Goal: Information Seeking & Learning: Check status

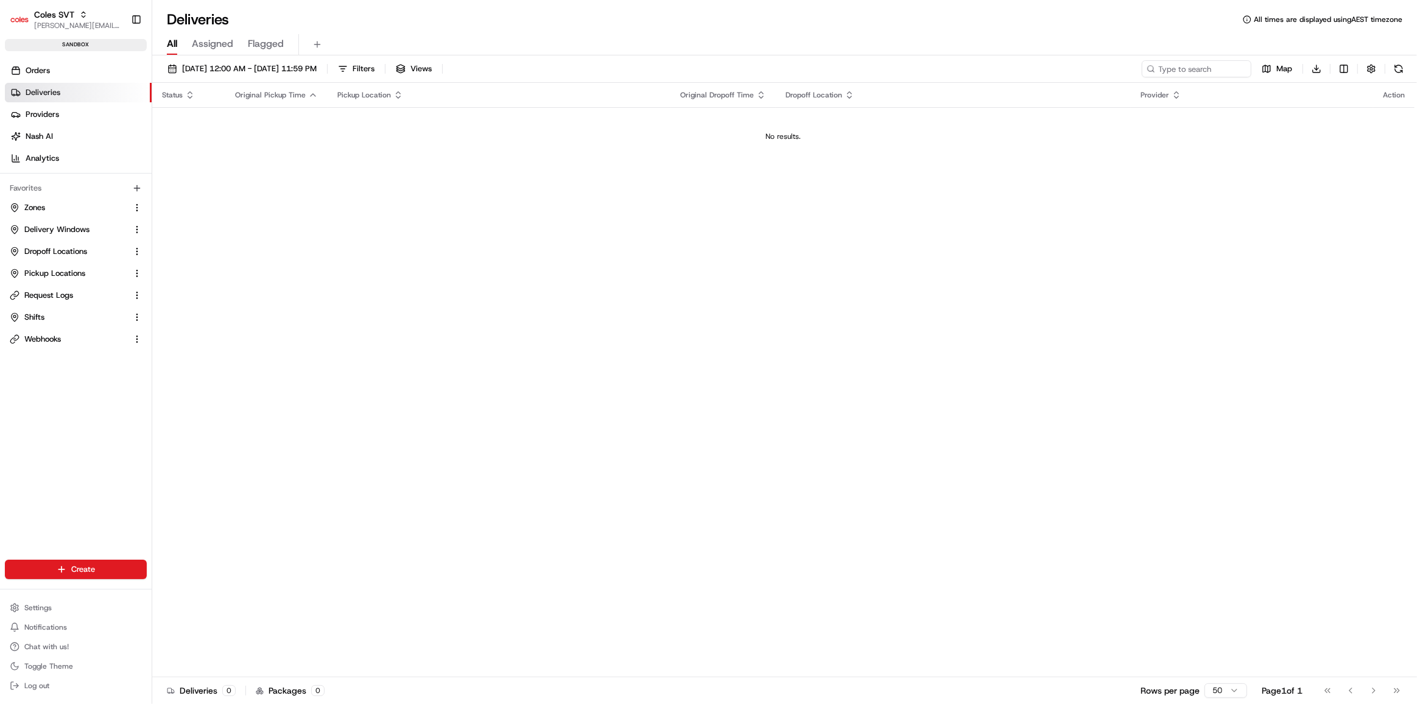
click at [61, 94] on link "Deliveries" at bounding box center [78, 92] width 147 height 19
click at [48, 65] on span "Orders" at bounding box center [38, 70] width 24 height 11
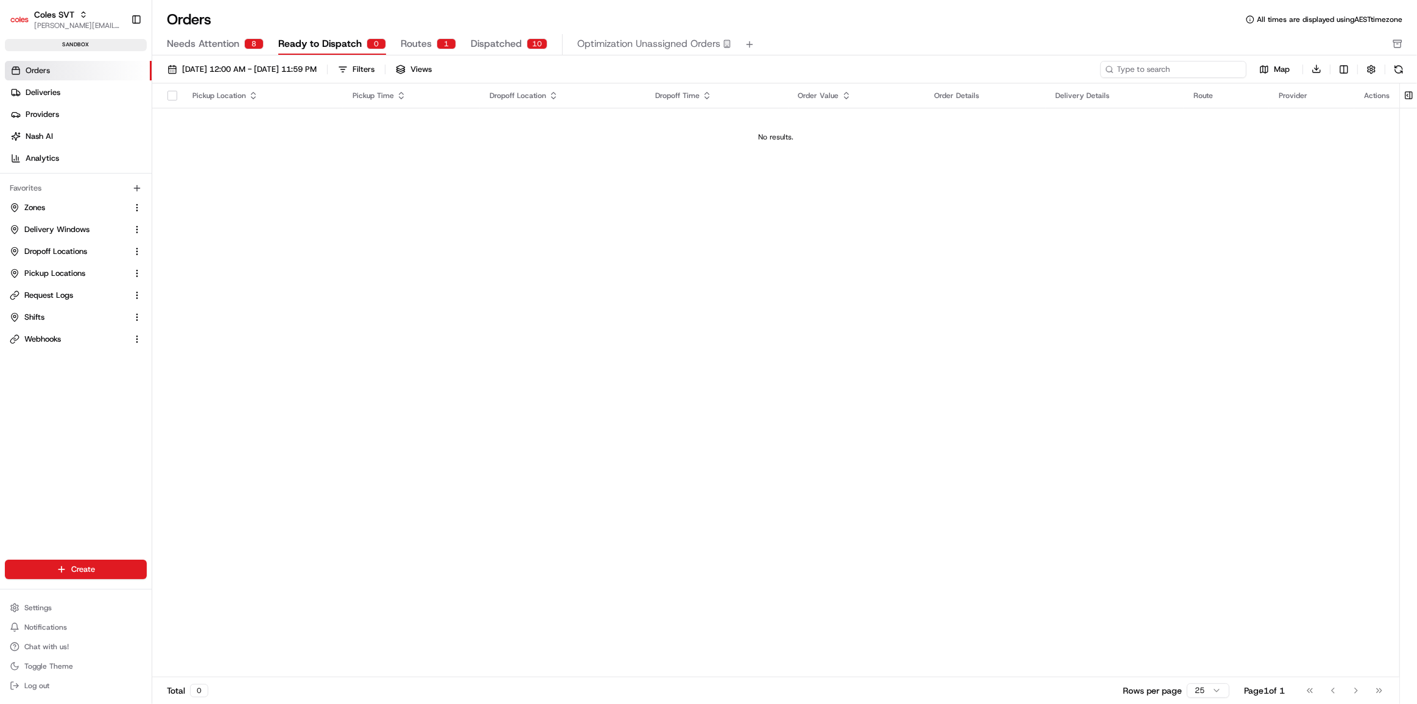
click at [1209, 69] on input at bounding box center [1173, 69] width 146 height 17
paste input "216552059"
type input "216552059"
click at [1231, 68] on button at bounding box center [1236, 69] width 12 height 12
click at [1004, 18] on div "Orders All times are displayed using AEST timezone" at bounding box center [784, 19] width 1265 height 19
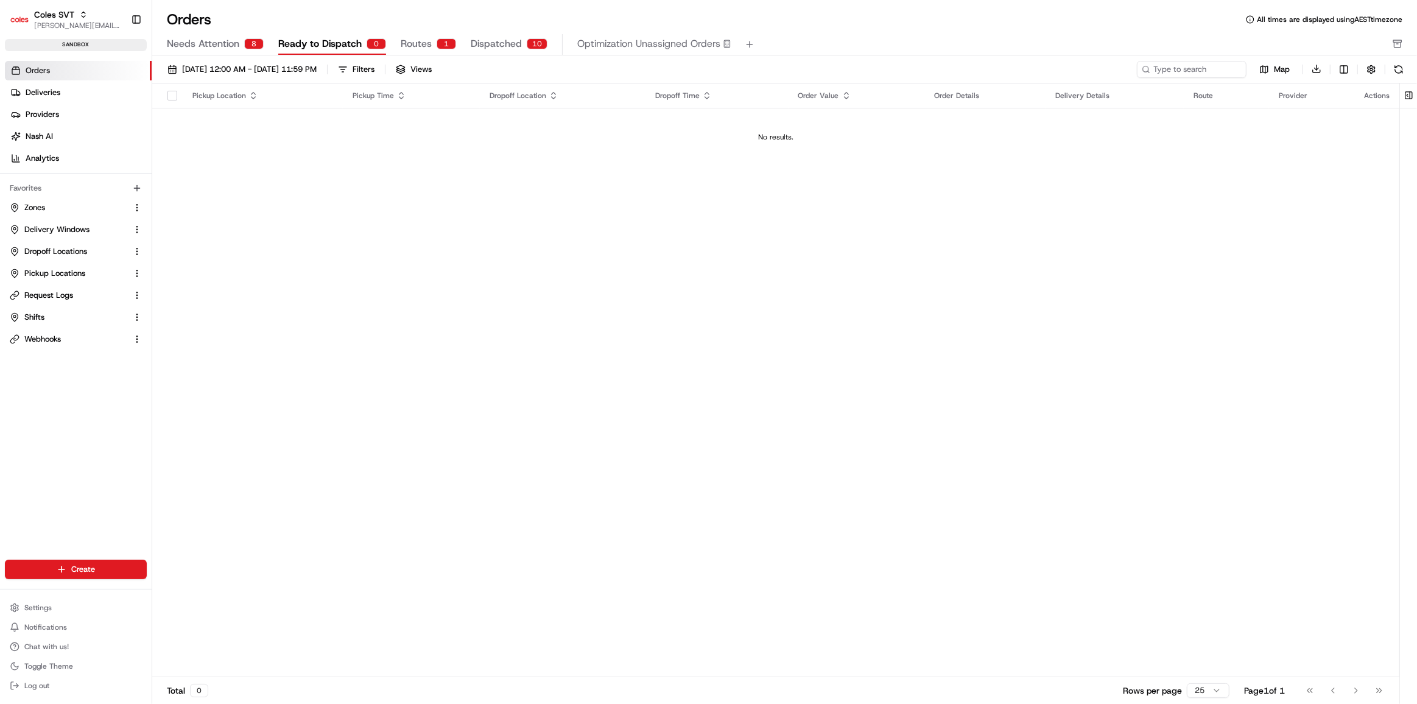
click at [518, 49] on button "Dispatched 10" at bounding box center [509, 44] width 77 height 21
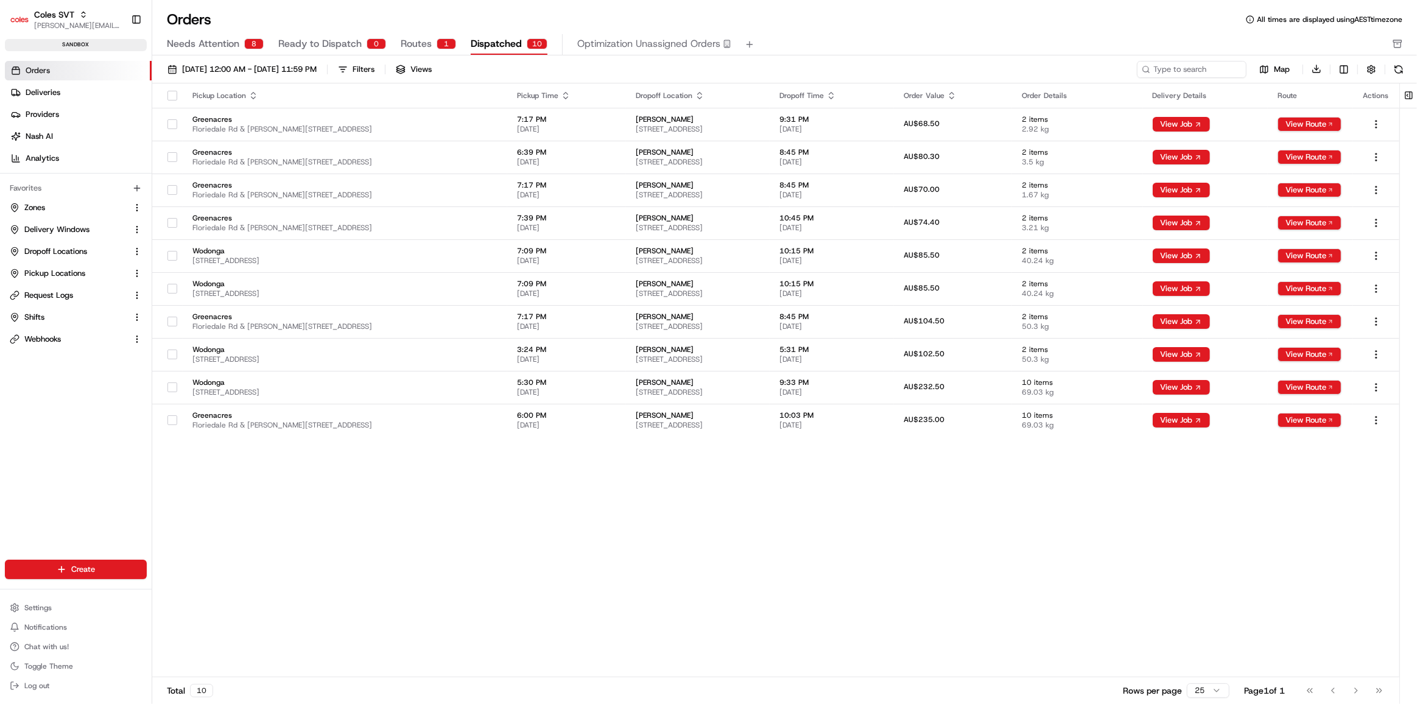
click at [66, 68] on link "Orders" at bounding box center [78, 70] width 147 height 19
click at [1175, 70] on input at bounding box center [1173, 69] width 146 height 17
paste input "216627029"
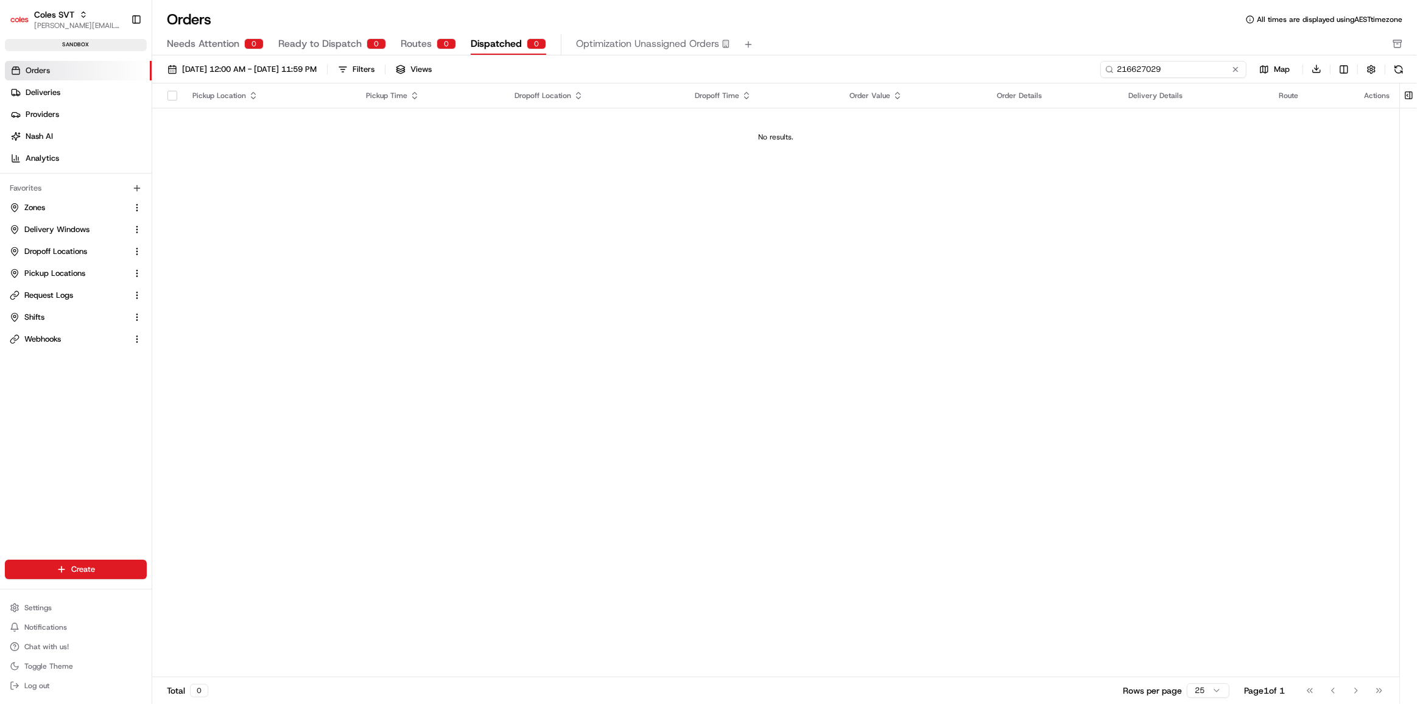
click at [1175, 70] on input "216627029" at bounding box center [1173, 69] width 146 height 17
type input "216627029"
click at [1238, 71] on button at bounding box center [1236, 69] width 12 height 12
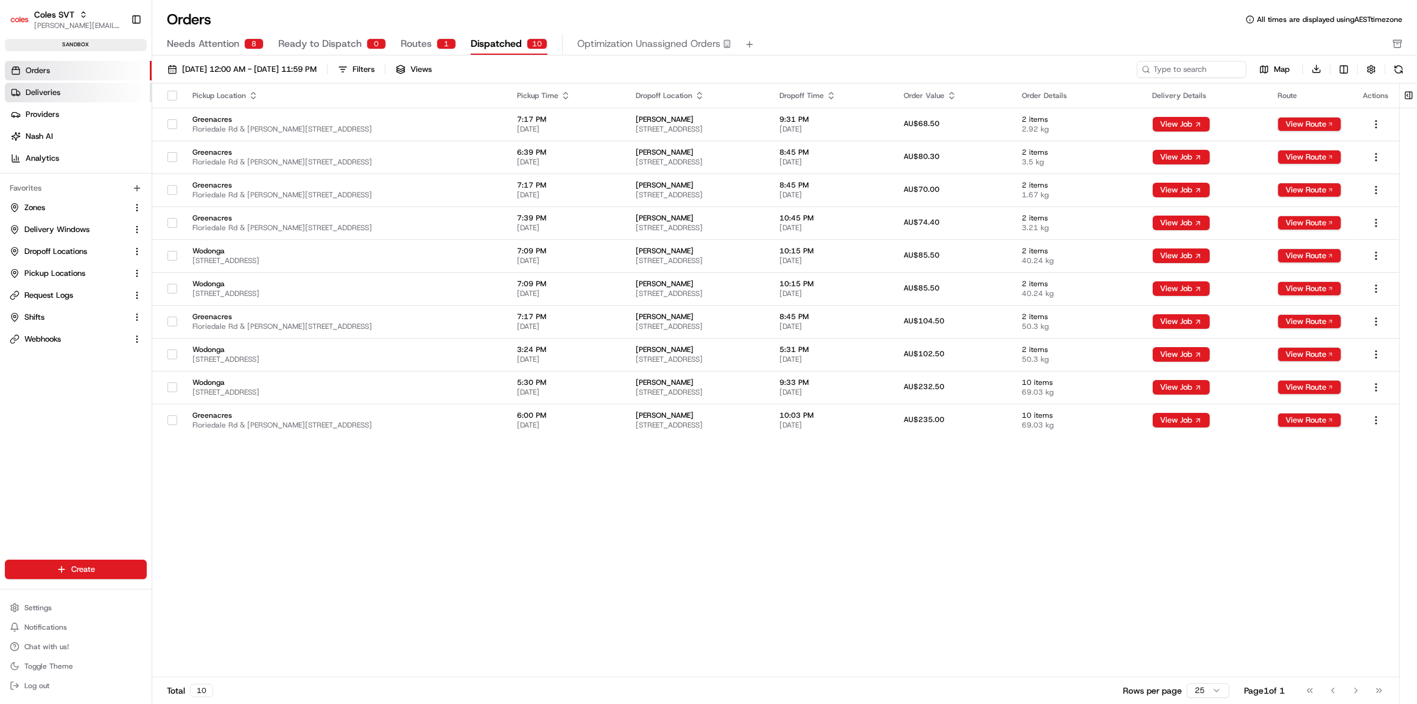
click at [38, 92] on span "Deliveries" at bounding box center [43, 92] width 35 height 11
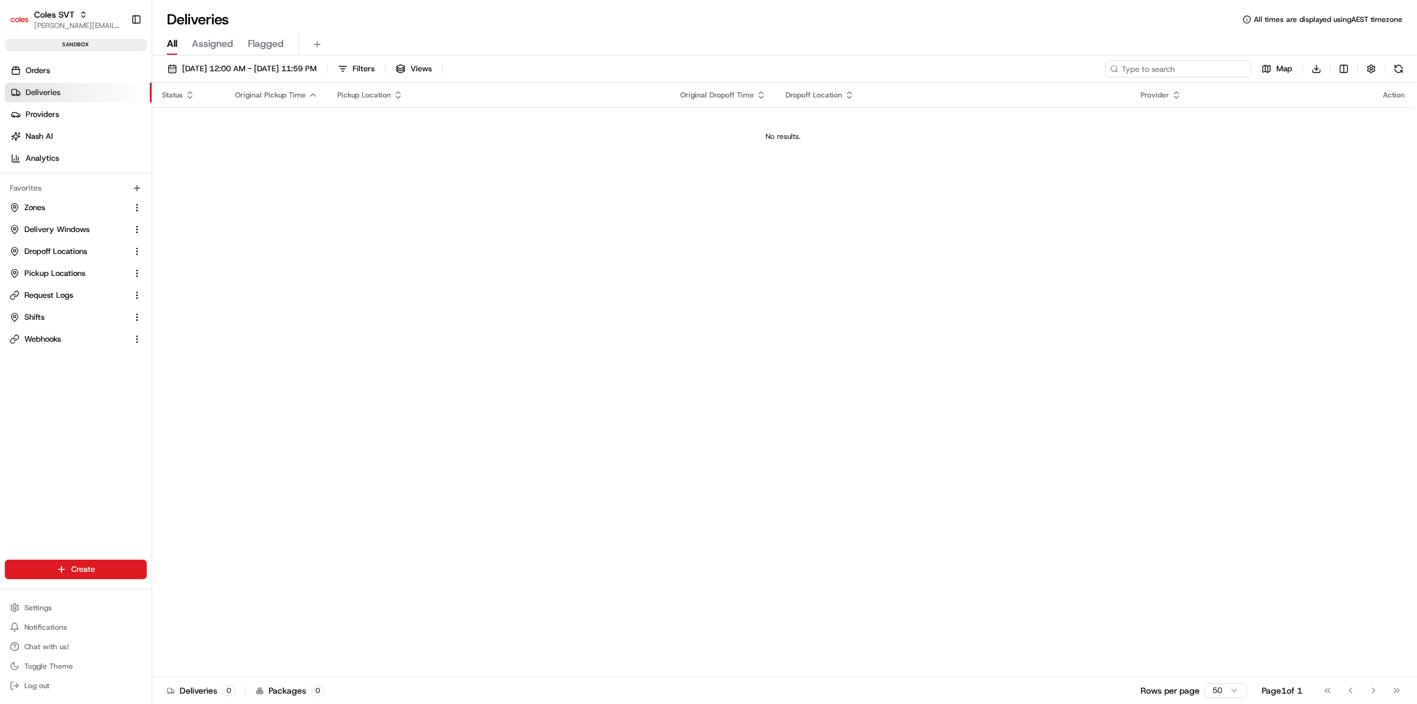
click at [1178, 65] on input at bounding box center [1178, 68] width 146 height 17
paste input "216627029"
type input "216627029"
drag, startPoint x: 1178, startPoint y: 65, endPoint x: 996, endPoint y: 66, distance: 182.7
click at [996, 66] on div "[DATE] 12:00 AM - [DATE] 11:59 PM Filters Views 216627029 Map Download" at bounding box center [784, 71] width 1265 height 23
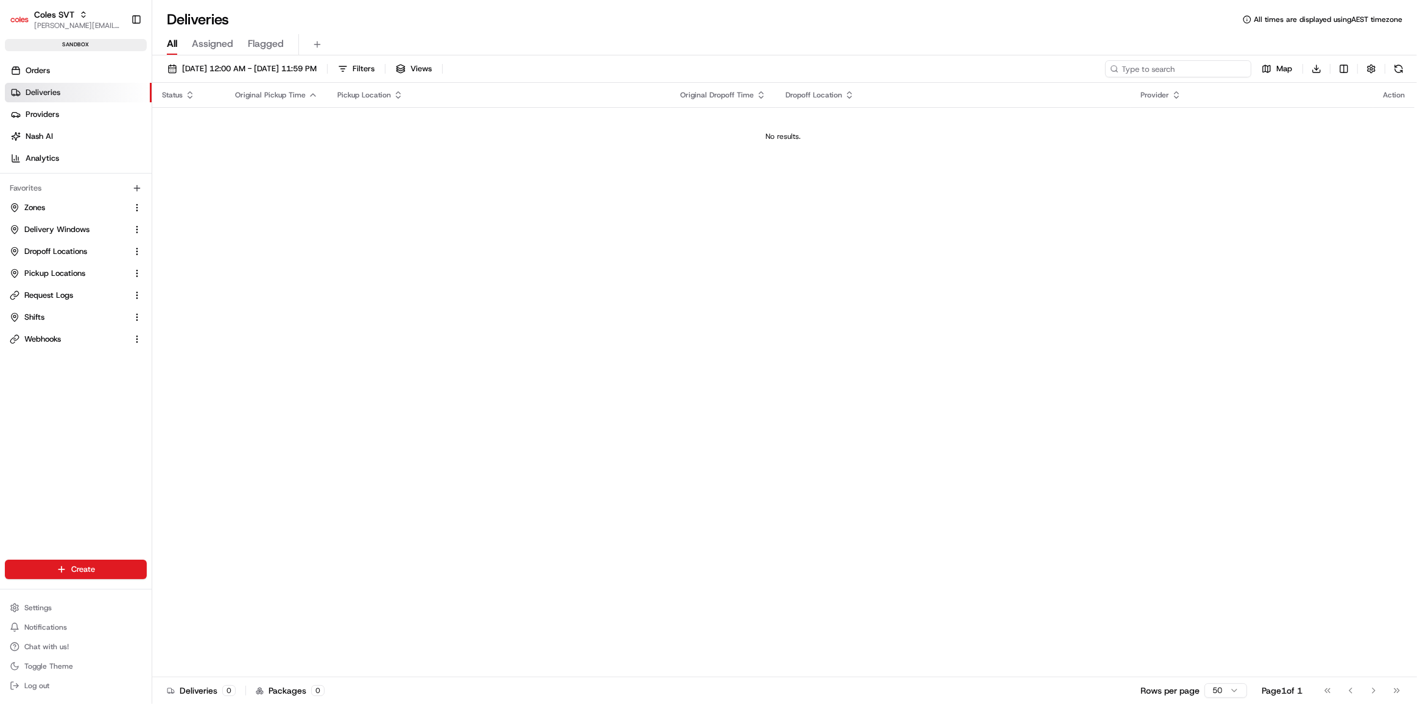
click at [1154, 62] on input at bounding box center [1178, 68] width 146 height 17
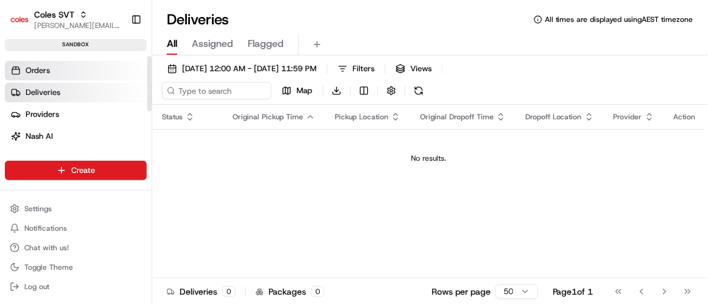
click at [26, 70] on span "Orders" at bounding box center [38, 70] width 24 height 11
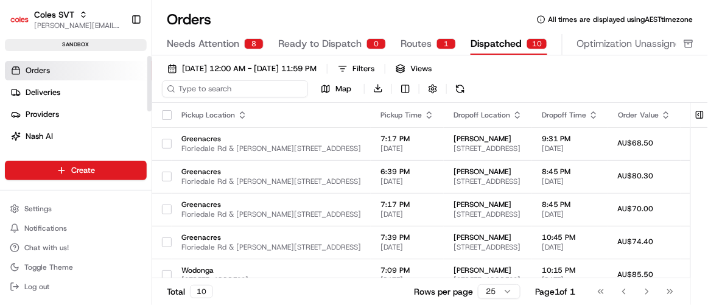
click at [227, 89] on input at bounding box center [235, 88] width 146 height 17
paste input "216552059"
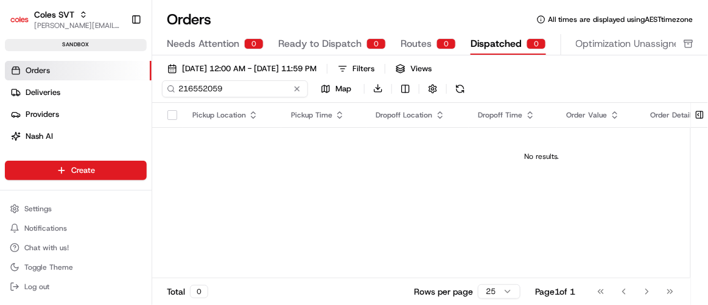
type input "216552059"
drag, startPoint x: 227, startPoint y: 88, endPoint x: 154, endPoint y: 85, distance: 72.5
click at [154, 85] on div "[DATE] 12:00 AM - [DATE] 11:59 PM Filters Views 216552059 Map Download" at bounding box center [430, 81] width 556 height 43
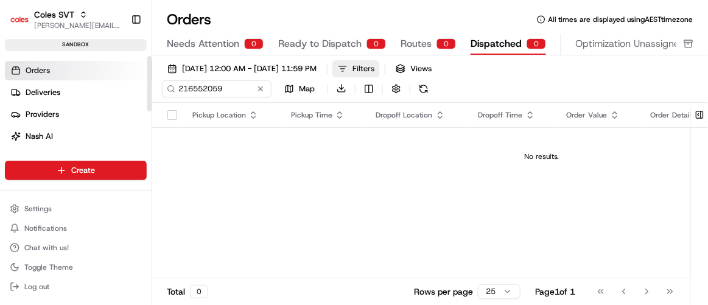
click at [380, 66] on button "Filters" at bounding box center [357, 68] width 48 height 17
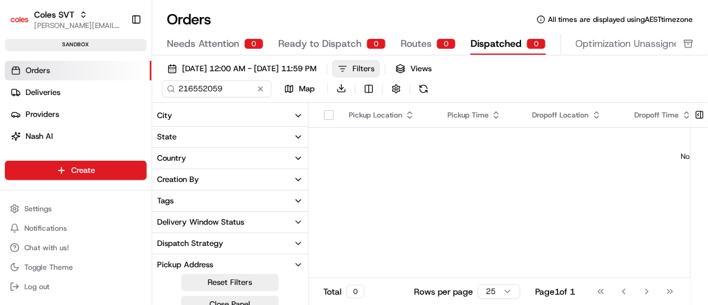
click at [380, 66] on button "Filters" at bounding box center [357, 68] width 48 height 17
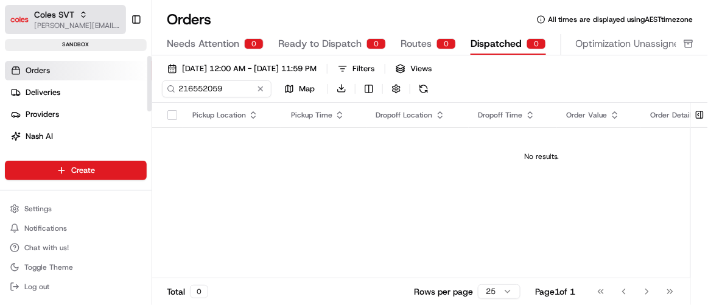
click at [74, 15] on span "Coles SVT" at bounding box center [54, 15] width 40 height 12
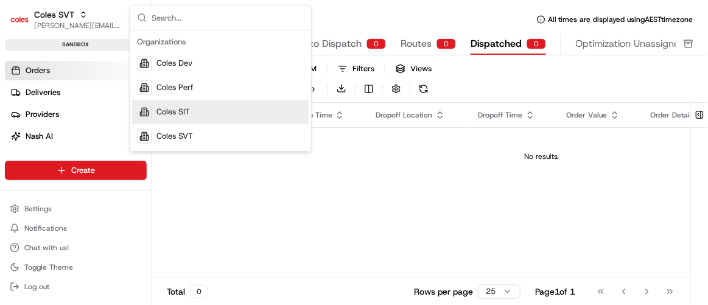
click at [181, 115] on span "Coles SIT" at bounding box center [173, 112] width 33 height 11
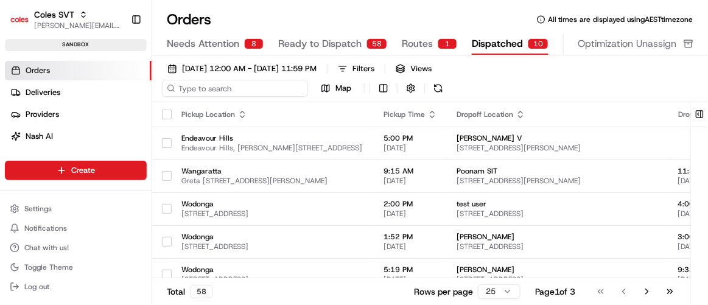
click at [206, 93] on input at bounding box center [235, 88] width 146 height 17
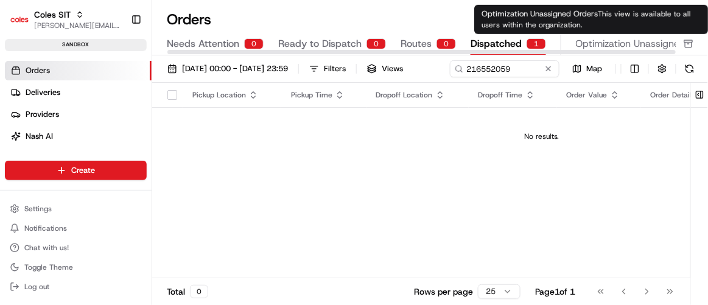
type input "216552059"
click at [505, 37] on span "Dispatched" at bounding box center [496, 44] width 51 height 15
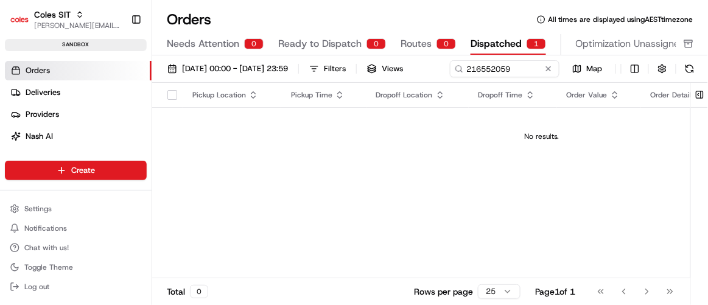
click at [504, 49] on div at bounding box center [422, 52] width 510 height 6
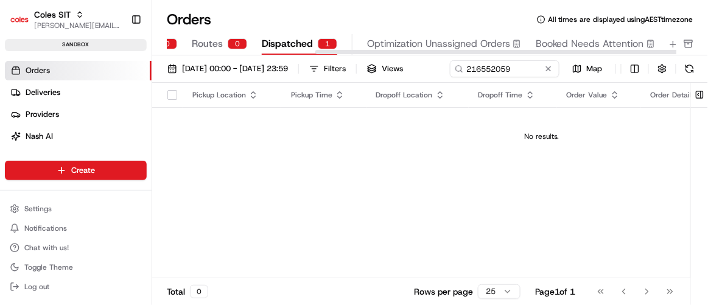
click at [298, 43] on span "Dispatched" at bounding box center [287, 44] width 51 height 15
click at [318, 42] on div "1" at bounding box center [327, 43] width 19 height 11
click at [290, 40] on span "Dispatched" at bounding box center [287, 44] width 51 height 15
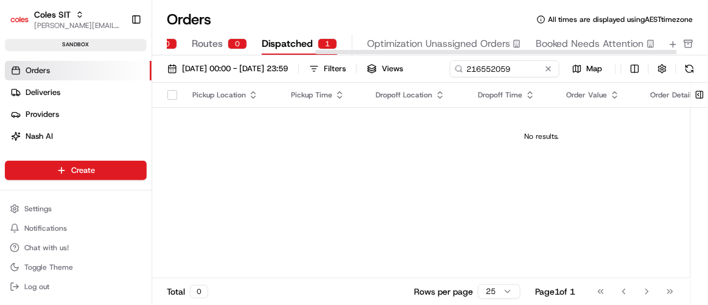
click at [290, 40] on span "Dispatched" at bounding box center [287, 44] width 51 height 15
click at [543, 75] on button at bounding box center [549, 69] width 12 height 12
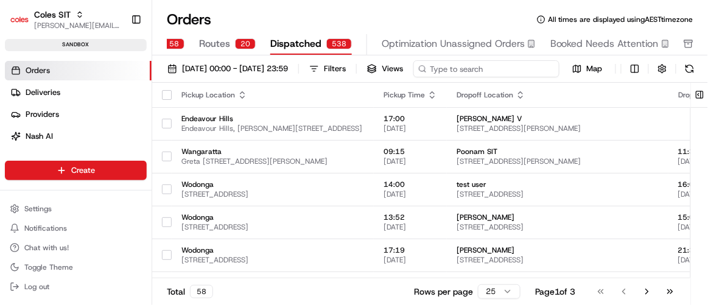
click at [414, 77] on input at bounding box center [487, 68] width 146 height 17
paste input "216552059"
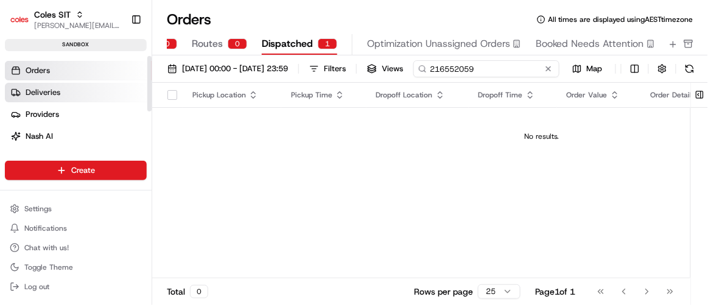
type input "216552059"
click at [66, 97] on link "Deliveries" at bounding box center [78, 92] width 147 height 19
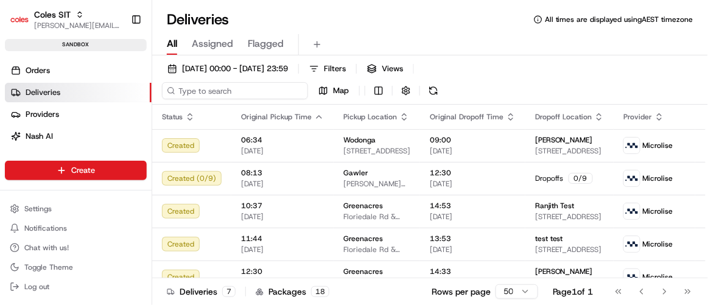
click at [250, 84] on input at bounding box center [235, 90] width 146 height 17
paste input "216552059"
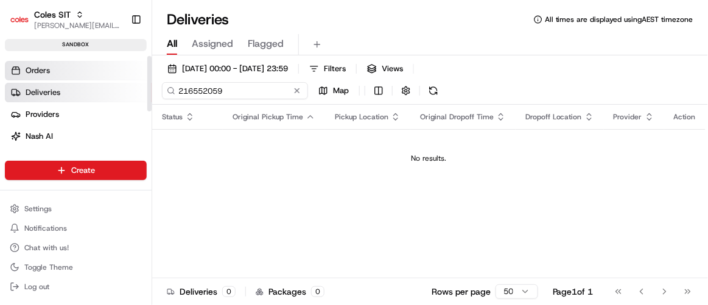
type input "216552059"
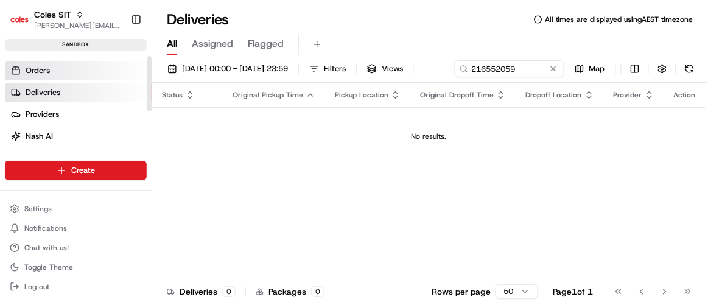
click at [72, 69] on link "Orders" at bounding box center [78, 70] width 147 height 19
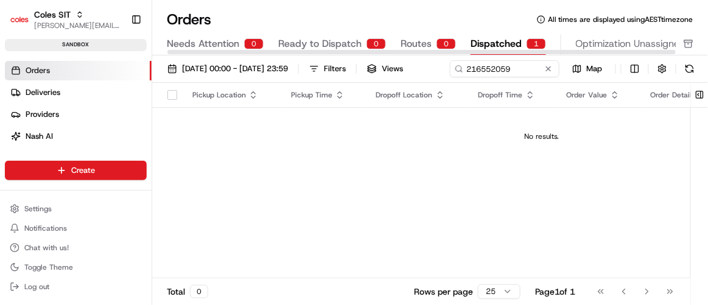
click at [359, 2] on div "Orders All times are displayed using AEST timezone Needs Attention 0 Ready to D…" at bounding box center [430, 152] width 556 height 305
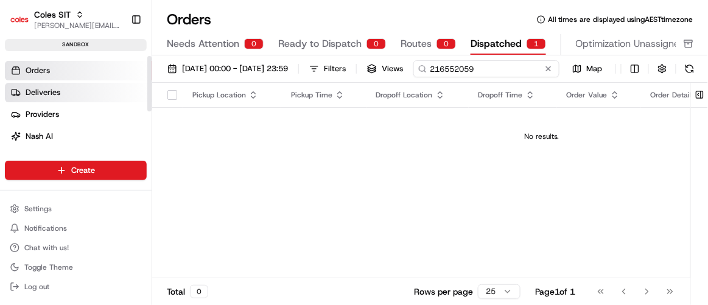
drag, startPoint x: 225, startPoint y: 89, endPoint x: 121, endPoint y: 86, distance: 103.6
click at [121, 86] on div "Coles SIT [PERSON_NAME][EMAIL_ADDRESS][DOMAIN_NAME] Toggle Sidebar sandbox Orde…" at bounding box center [354, 152] width 708 height 305
paste input "62702"
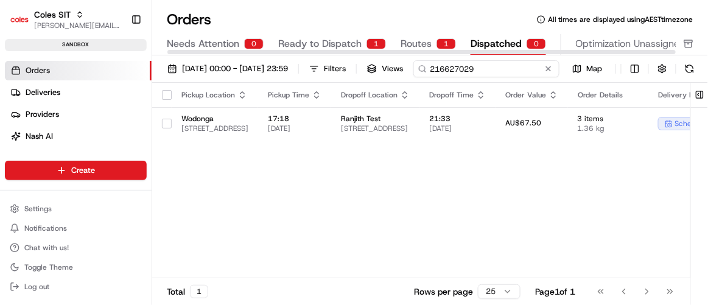
type input "216627029"
click at [309, 43] on span "Ready to Dispatch" at bounding box center [319, 44] width 83 height 15
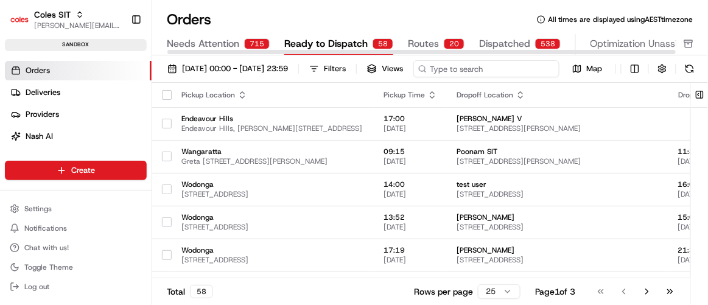
click at [414, 77] on input at bounding box center [487, 68] width 146 height 17
paste input "216627029"
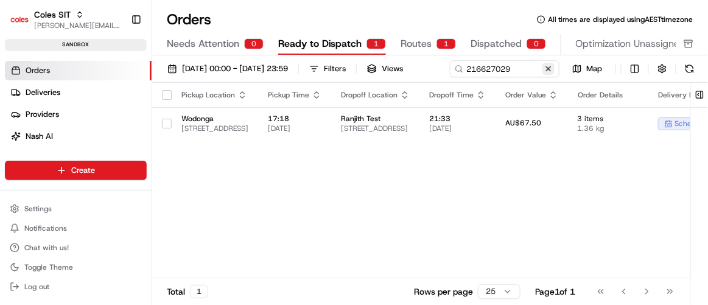
click at [450, 77] on div "216627029 Map" at bounding box center [574, 68] width 248 height 17
drag, startPoint x: 237, startPoint y: 88, endPoint x: 28, endPoint y: 76, distance: 209.3
click at [28, 76] on div "Coles SIT [PERSON_NAME][EMAIL_ADDRESS][DOMAIN_NAME] Toggle Sidebar sandbox Orde…" at bounding box center [354, 152] width 708 height 305
paste input "31003"
drag, startPoint x: 243, startPoint y: 93, endPoint x: 93, endPoint y: 80, distance: 150.4
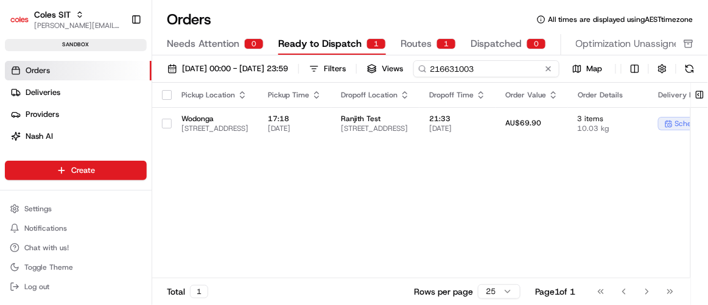
click at [93, 80] on div "Coles SIT [PERSON_NAME][EMAIL_ADDRESS][DOMAIN_NAME] Toggle Sidebar sandbox Orde…" at bounding box center [354, 152] width 708 height 305
paste input "552059"
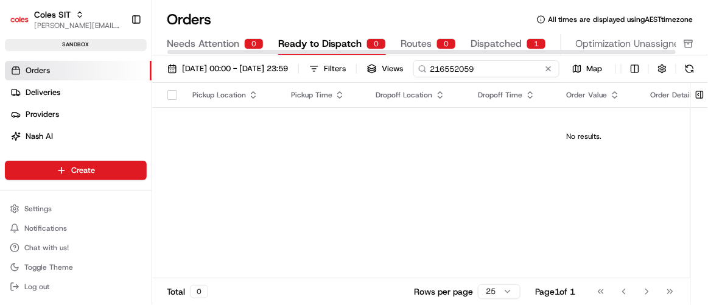
type input "216552059"
click at [507, 43] on span "Dispatched" at bounding box center [496, 44] width 51 height 15
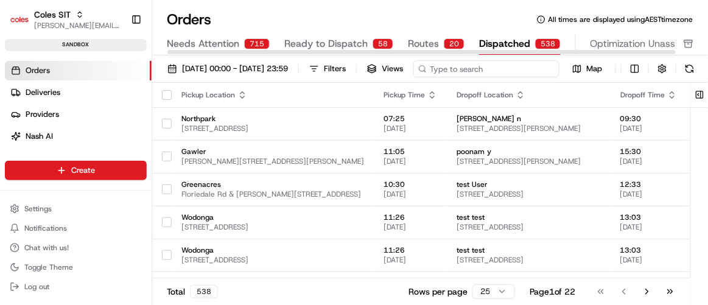
click at [414, 77] on input at bounding box center [487, 68] width 146 height 17
paste input "216552059"
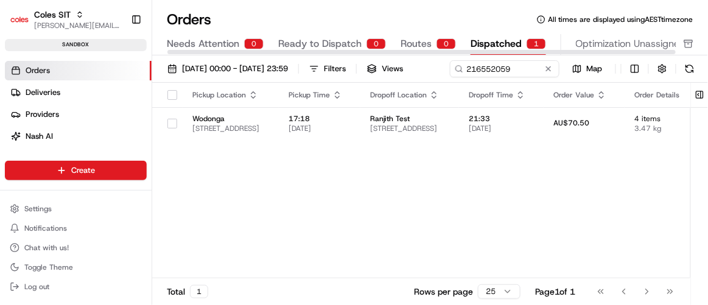
drag, startPoint x: 261, startPoint y: 75, endPoint x: 245, endPoint y: 80, distance: 16.0
click at [245, 80] on div "[DATE] 00:00 - [DATE] 23:59 Filters Views 216552059 Map" at bounding box center [430, 71] width 556 height 23
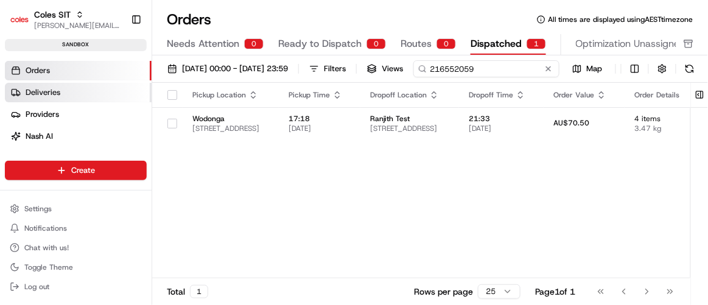
drag, startPoint x: 239, startPoint y: 85, endPoint x: 93, endPoint y: 83, distance: 146.8
click at [98, 83] on div "Coles SIT [PERSON_NAME][EMAIL_ADDRESS][DOMAIN_NAME] Toggle Sidebar sandbox Orde…" at bounding box center [354, 152] width 708 height 305
paste input "632055"
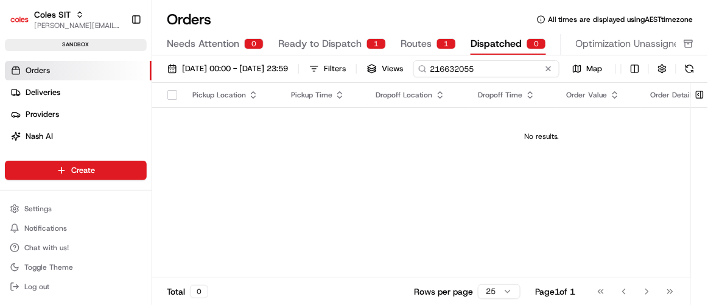
type input "216632055"
click at [331, 35] on button "Ready to Dispatch 1" at bounding box center [332, 44] width 108 height 21
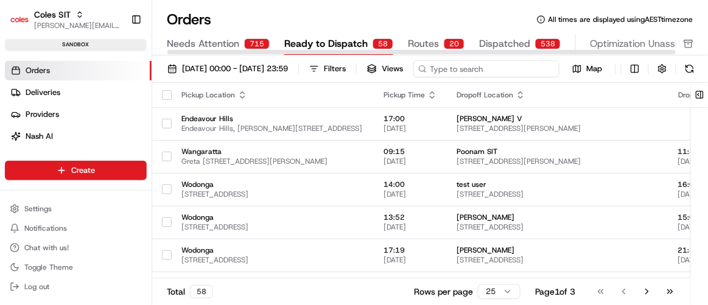
click at [414, 77] on input at bounding box center [487, 68] width 146 height 17
paste input "216632055"
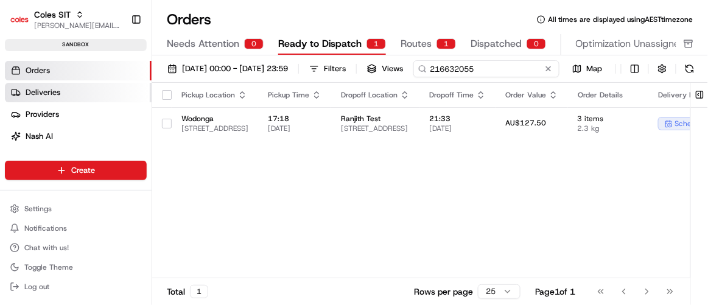
drag, startPoint x: 252, startPoint y: 87, endPoint x: 46, endPoint y: 85, distance: 205.9
click at [74, 87] on div "Coles SIT [PERSON_NAME][EMAIL_ADDRESS][DOMAIN_NAME] Toggle Sidebar sandbox Orde…" at bounding box center [354, 152] width 708 height 305
paste input "32"
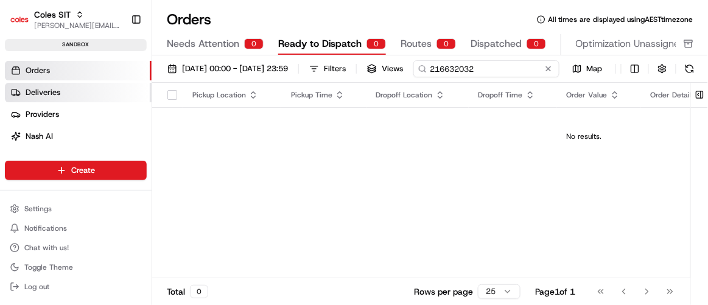
drag, startPoint x: 229, startPoint y: 85, endPoint x: 130, endPoint y: 84, distance: 98.7
click at [131, 84] on div "Coles SIT [PERSON_NAME][EMAIL_ADDRESS][DOMAIN_NAME] Toggle Sidebar sandbox Orde…" at bounding box center [354, 152] width 708 height 305
paste input "1066"
drag, startPoint x: 245, startPoint y: 85, endPoint x: 100, endPoint y: 82, distance: 144.4
click at [102, 82] on div "Coles SIT [PERSON_NAME][EMAIL_ADDRESS][DOMAIN_NAME] Toggle Sidebar sandbox Orde…" at bounding box center [354, 152] width 708 height 305
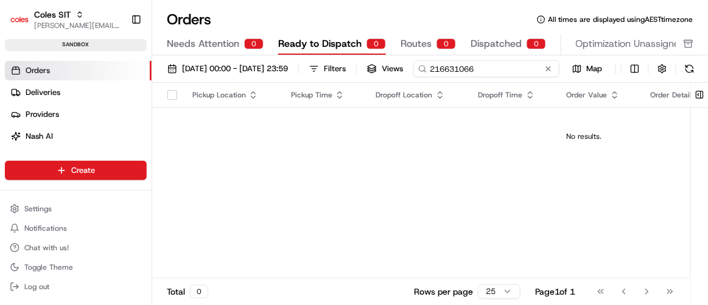
paste input "2042"
drag, startPoint x: 231, startPoint y: 83, endPoint x: 146, endPoint y: 85, distance: 84.7
click at [146, 85] on div "Coles SIT [PERSON_NAME][EMAIL_ADDRESS][DOMAIN_NAME] Toggle Sidebar sandbox Orde…" at bounding box center [354, 152] width 708 height 305
paste input "8"
type input "216632048"
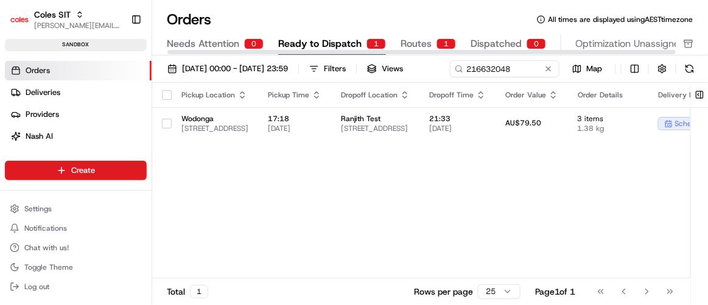
click at [321, 34] on button "Ready to Dispatch 1" at bounding box center [332, 44] width 108 height 21
drag, startPoint x: 244, startPoint y: 85, endPoint x: 43, endPoint y: 71, distance: 200.9
click at [48, 72] on div "Coles SIT [PERSON_NAME][EMAIL_ADDRESS][DOMAIN_NAME] Toggle Sidebar sandbox Orde…" at bounding box center [354, 152] width 708 height 305
paste input "1080"
type input "216631080"
